Goal: Information Seeking & Learning: Learn about a topic

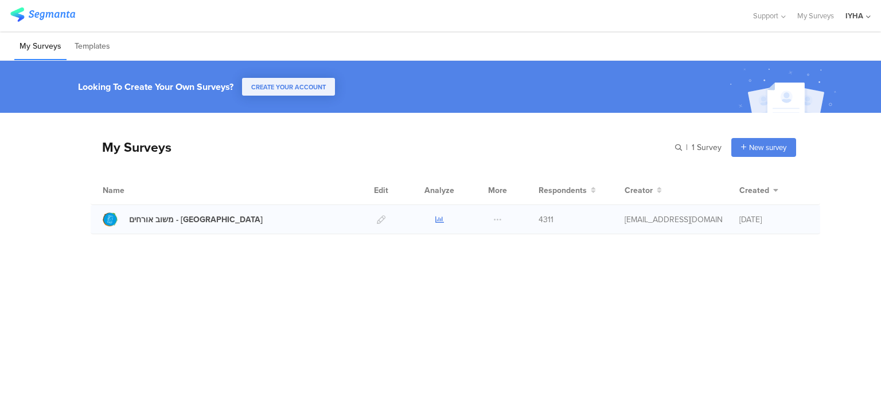
click at [438, 216] on icon at bounding box center [439, 220] width 9 height 9
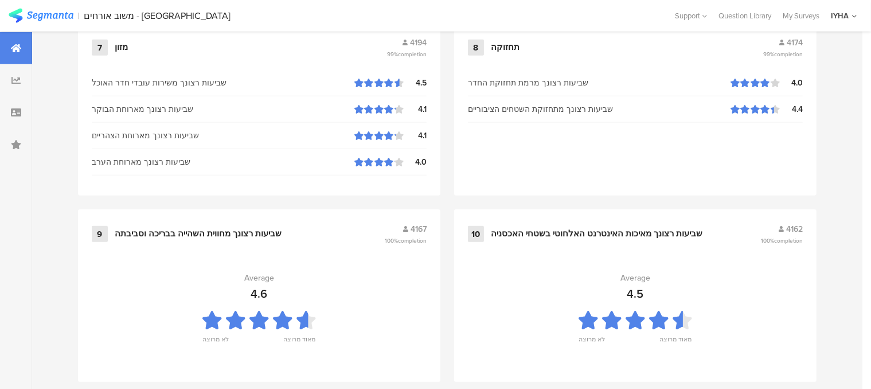
scroll to position [1289, 0]
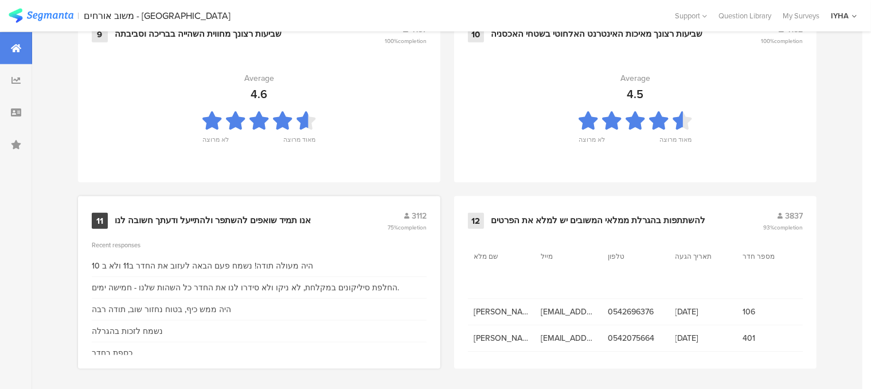
click at [255, 218] on div "אנו תמיד שואפים להשתפר ולהתייעל ודעתך חשובה לנו" at bounding box center [213, 220] width 196 height 11
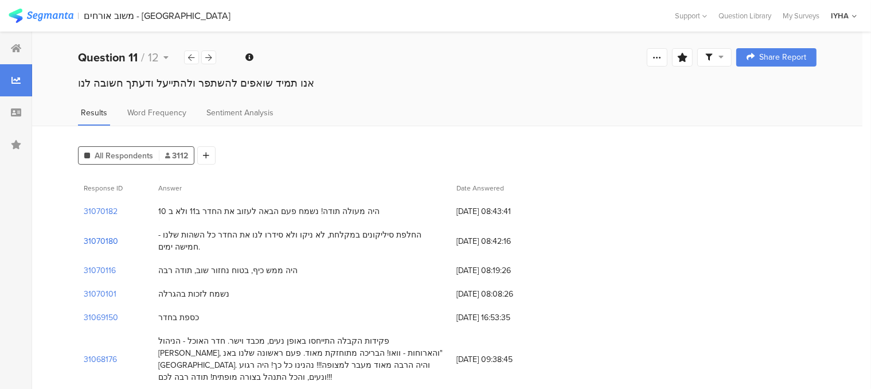
click at [108, 235] on section "31070180" at bounding box center [101, 241] width 34 height 12
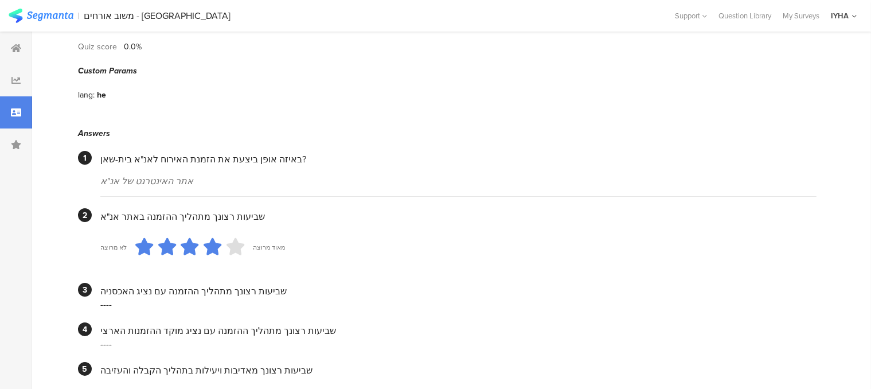
scroll to position [75, 0]
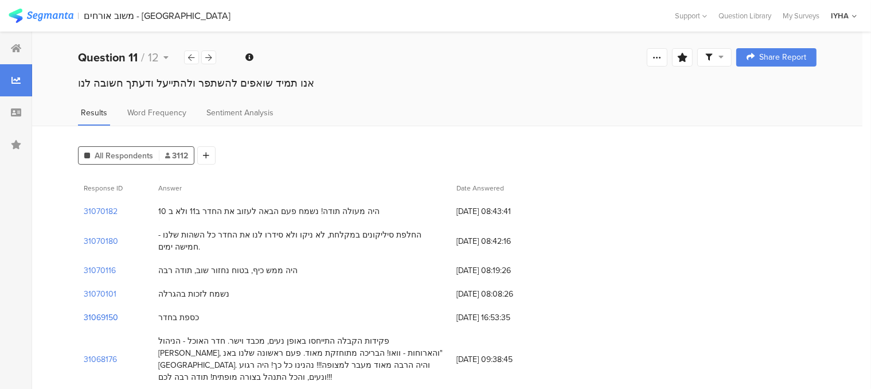
click at [103, 311] on section "31069150" at bounding box center [101, 317] width 34 height 12
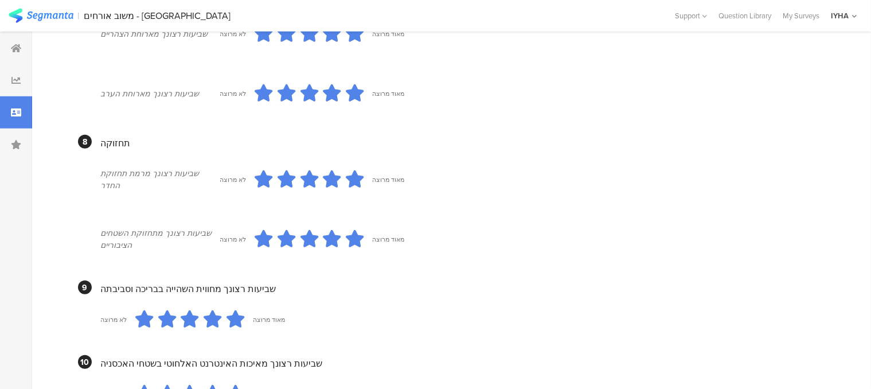
scroll to position [611, 0]
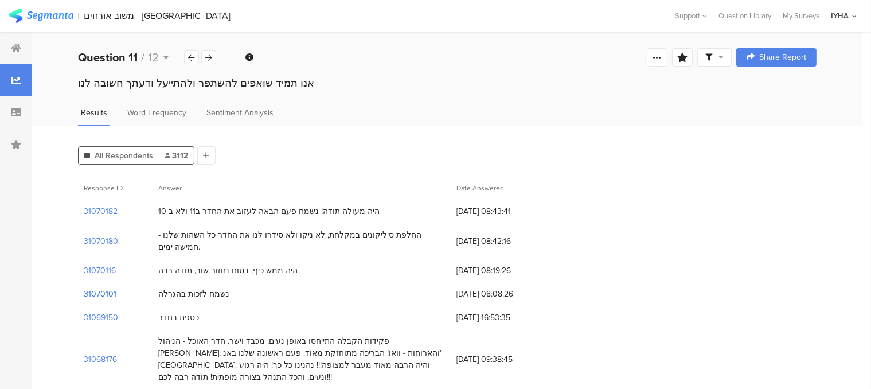
click at [107, 288] on section "31070101" at bounding box center [100, 294] width 33 height 12
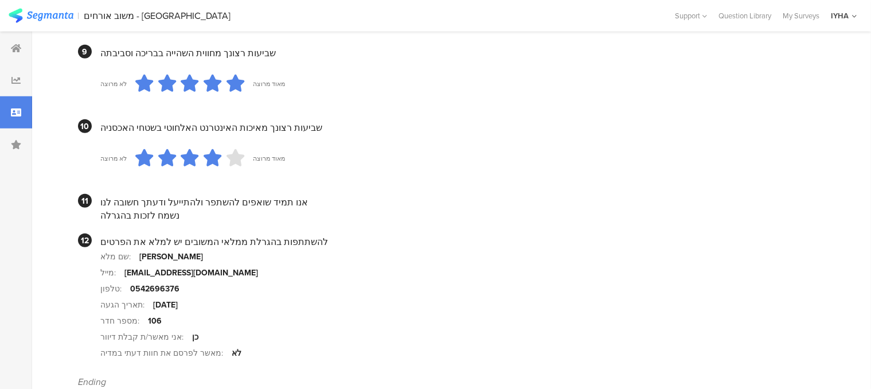
scroll to position [1146, 0]
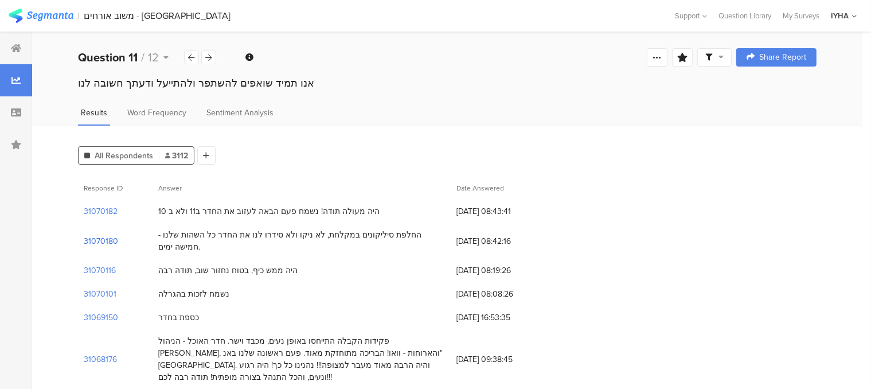
click at [112, 235] on section "31070180" at bounding box center [101, 241] width 34 height 12
click at [114, 209] on section "31070182" at bounding box center [101, 211] width 34 height 12
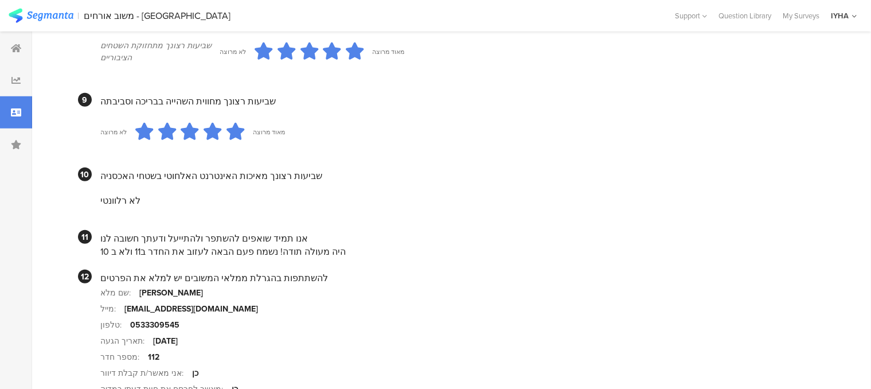
scroll to position [1116, 0]
